Goal: Task Accomplishment & Management: Complete application form

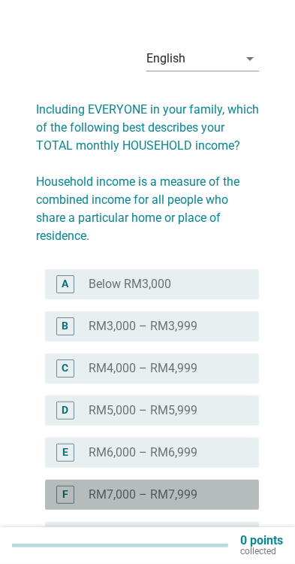
scroll to position [26, 0]
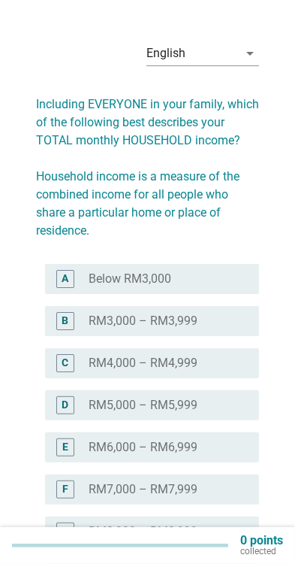
click at [225, 501] on div "F radio_button_unchecked RM7,000 – RM7,999" at bounding box center [152, 489] width 214 height 30
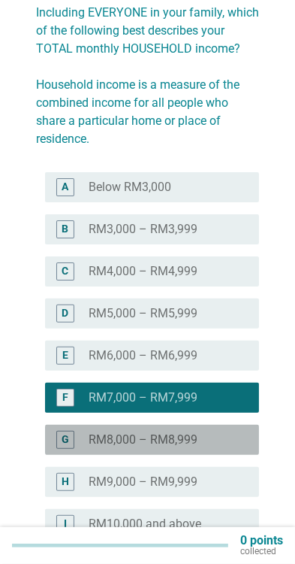
scroll to position [213, 0]
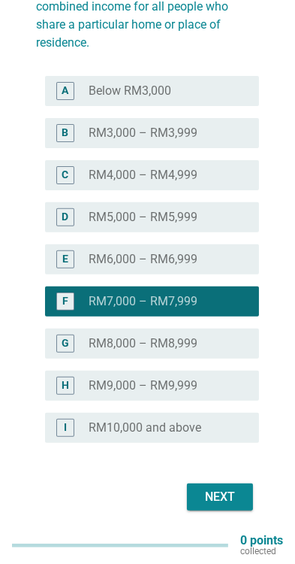
click at [235, 499] on div "Next" at bounding box center [220, 497] width 42 height 18
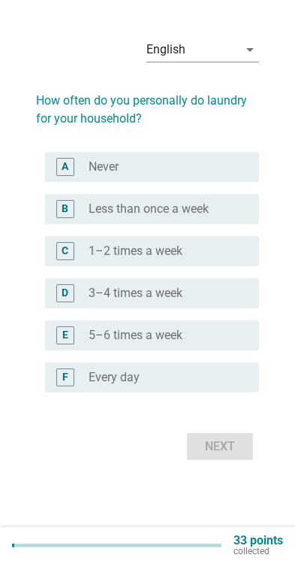
scroll to position [0, 0]
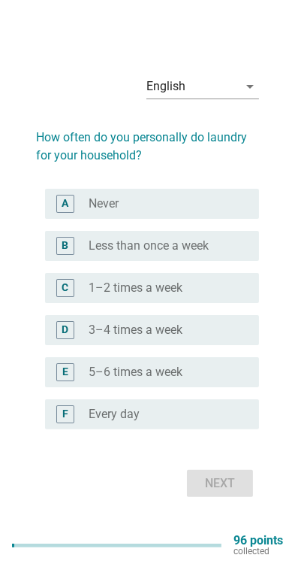
click at [216, 295] on div "radio_button_unchecked 1–2 times a week" at bounding box center [162, 287] width 147 height 15
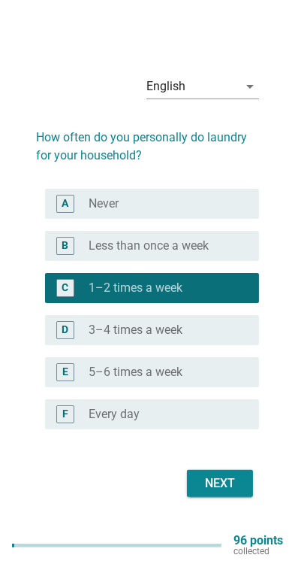
click at [233, 497] on button "Next" at bounding box center [220, 483] width 66 height 27
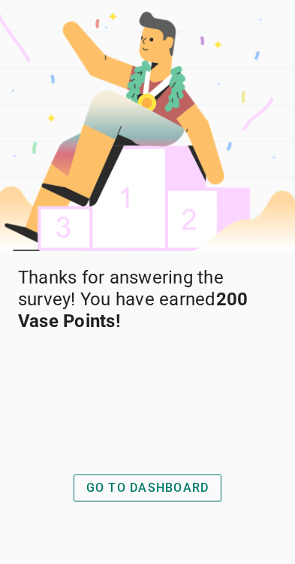
click at [188, 497] on div "GO TO DASHBOARD" at bounding box center [147, 488] width 123 height 18
